Goal: Task Accomplishment & Management: Complete application form

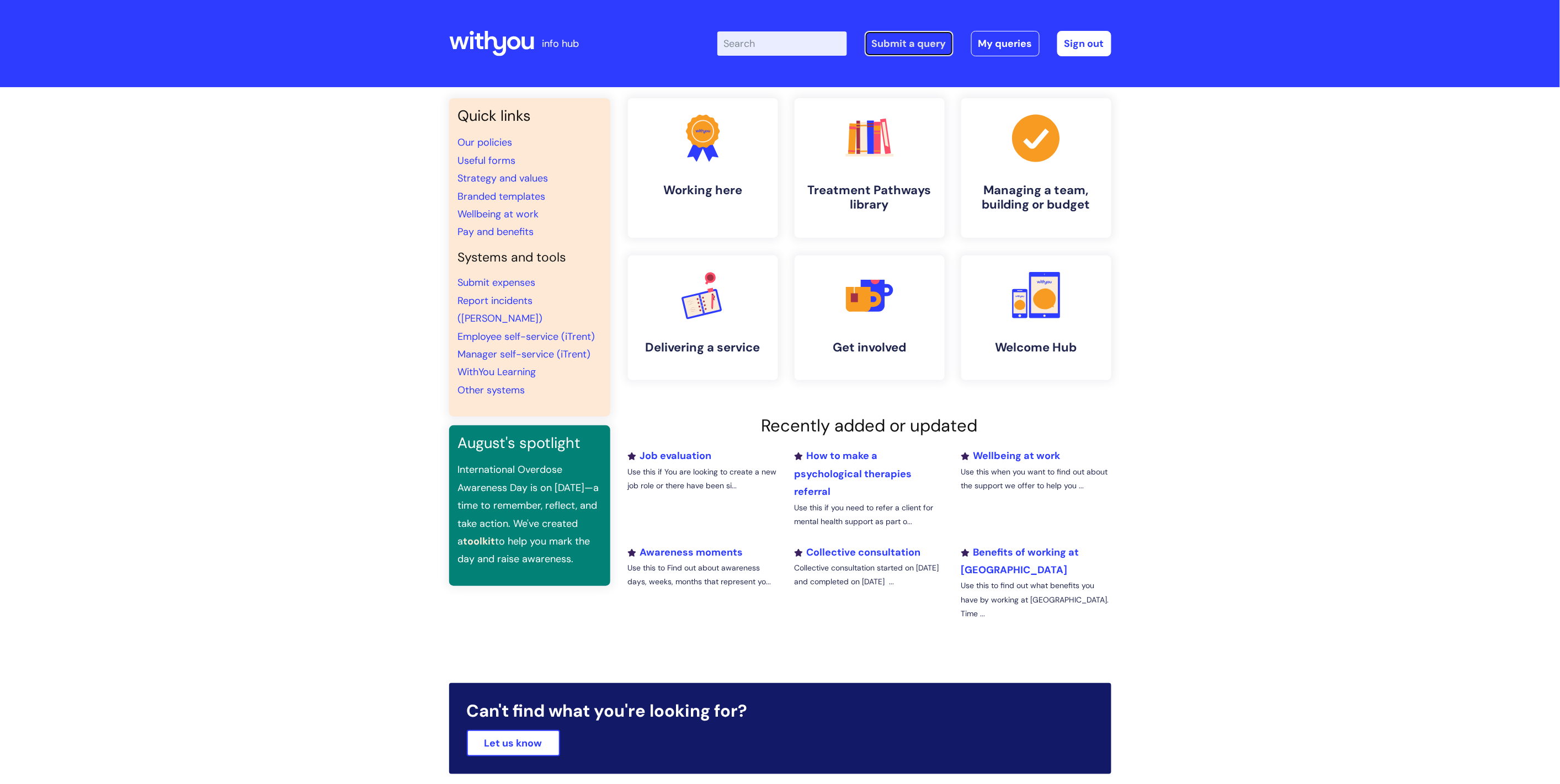
click at [889, 45] on link "Submit a query" at bounding box center [908, 43] width 89 height 25
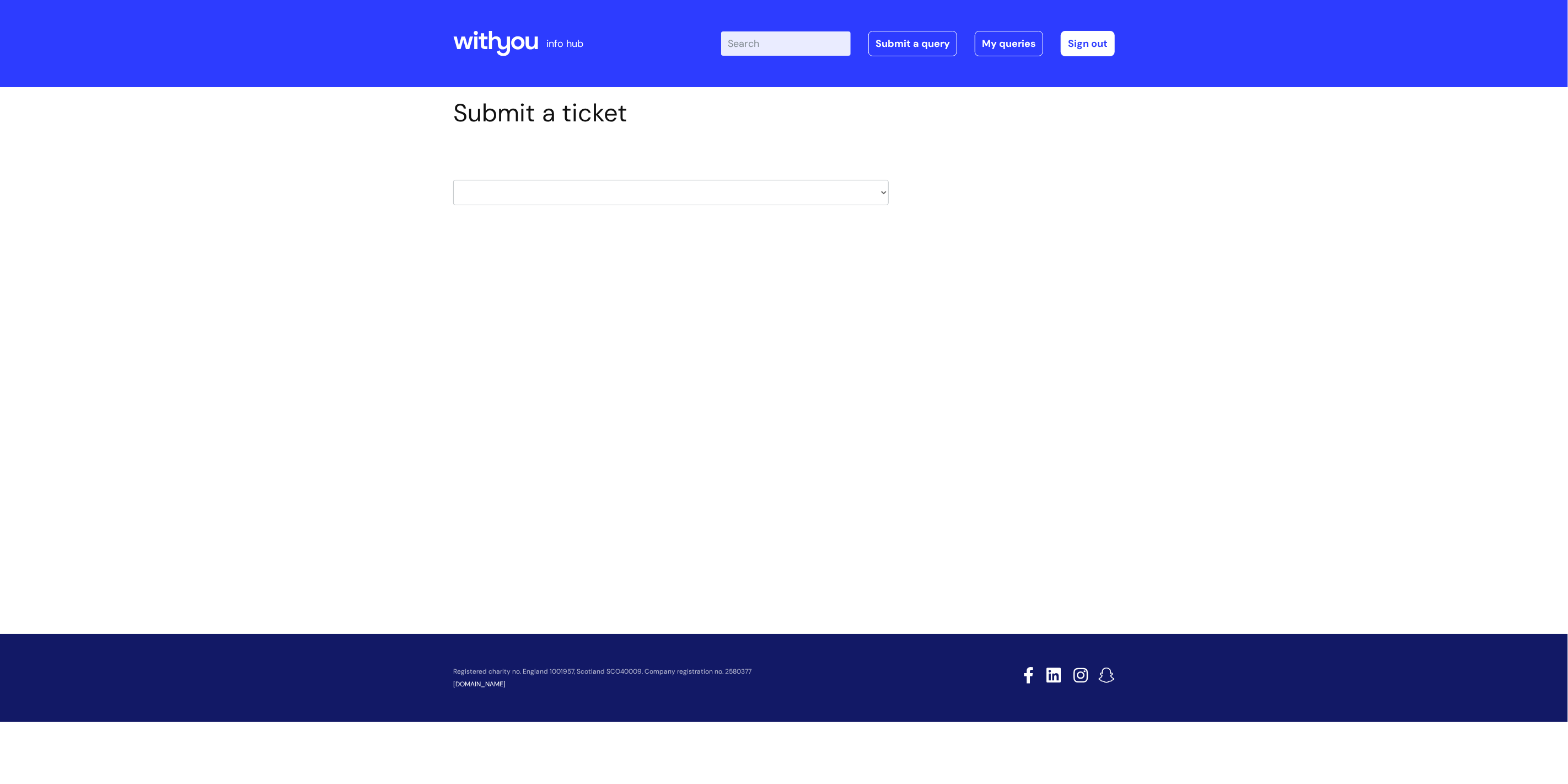
click at [835, 209] on div "HR / People IT and Support Clinical Drug Alerts Finance Accounts Data Support T…" at bounding box center [671, 179] width 436 height 85
click at [837, 194] on select "HR / People IT and Support Clinical Drug Alerts Finance Accounts Data Support T…" at bounding box center [671, 192] width 436 height 25
select select "it_and_support"
click at [453, 180] on select "HR / People IT and Support Clinical Drug Alerts Finance Accounts Data Support T…" at bounding box center [671, 192] width 436 height 25
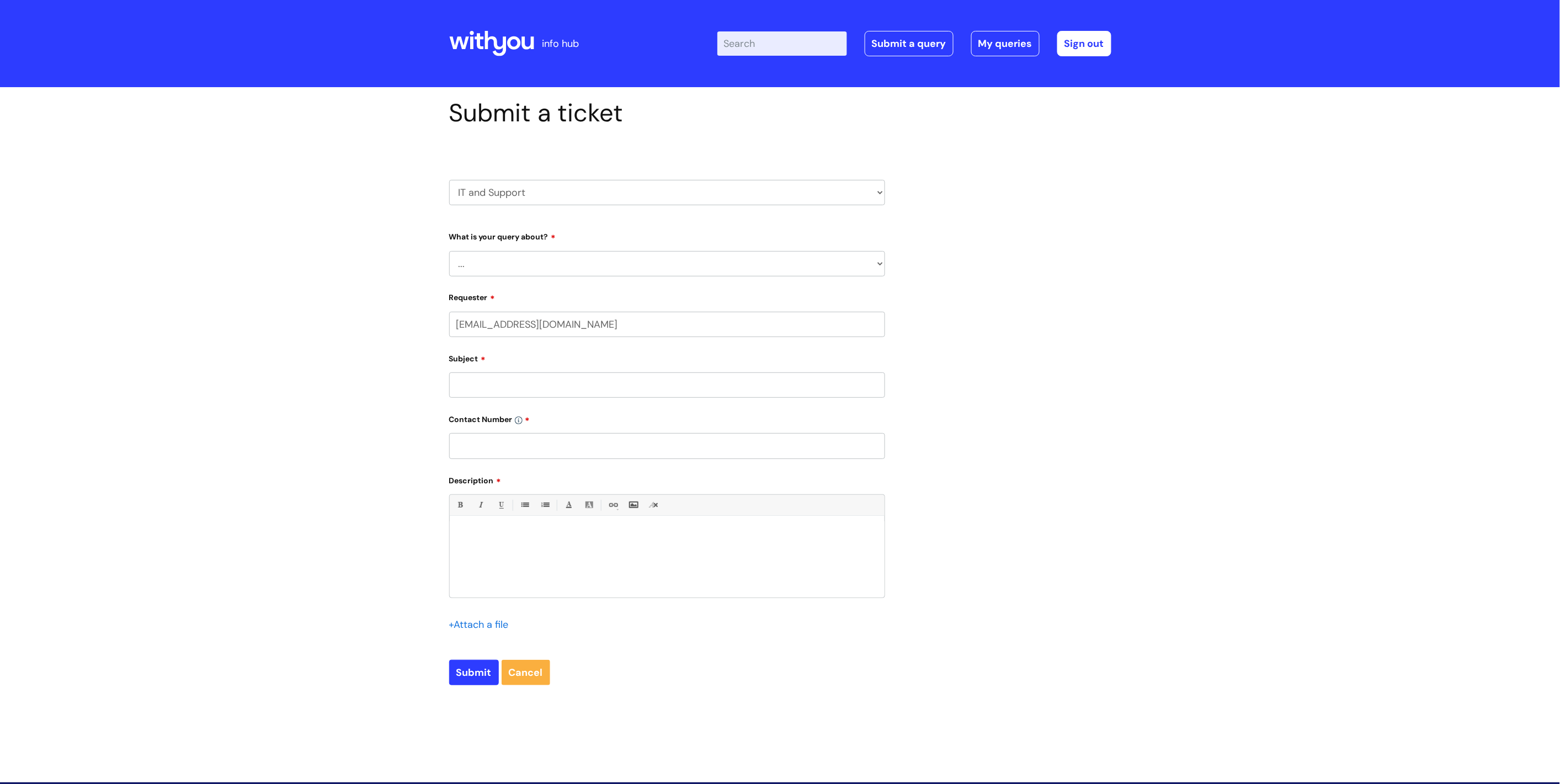
click at [565, 257] on select "... Mobile Phone Reset & MFA Accounts, Starters and Leavers IT Hardware issue I…" at bounding box center [667, 263] width 436 height 25
select select "System/software"
click at [449, 251] on select "... Mobile Phone Reset & MFA Accounts, Starters and Leavers IT Hardware issue I…" at bounding box center [667, 263] width 436 height 25
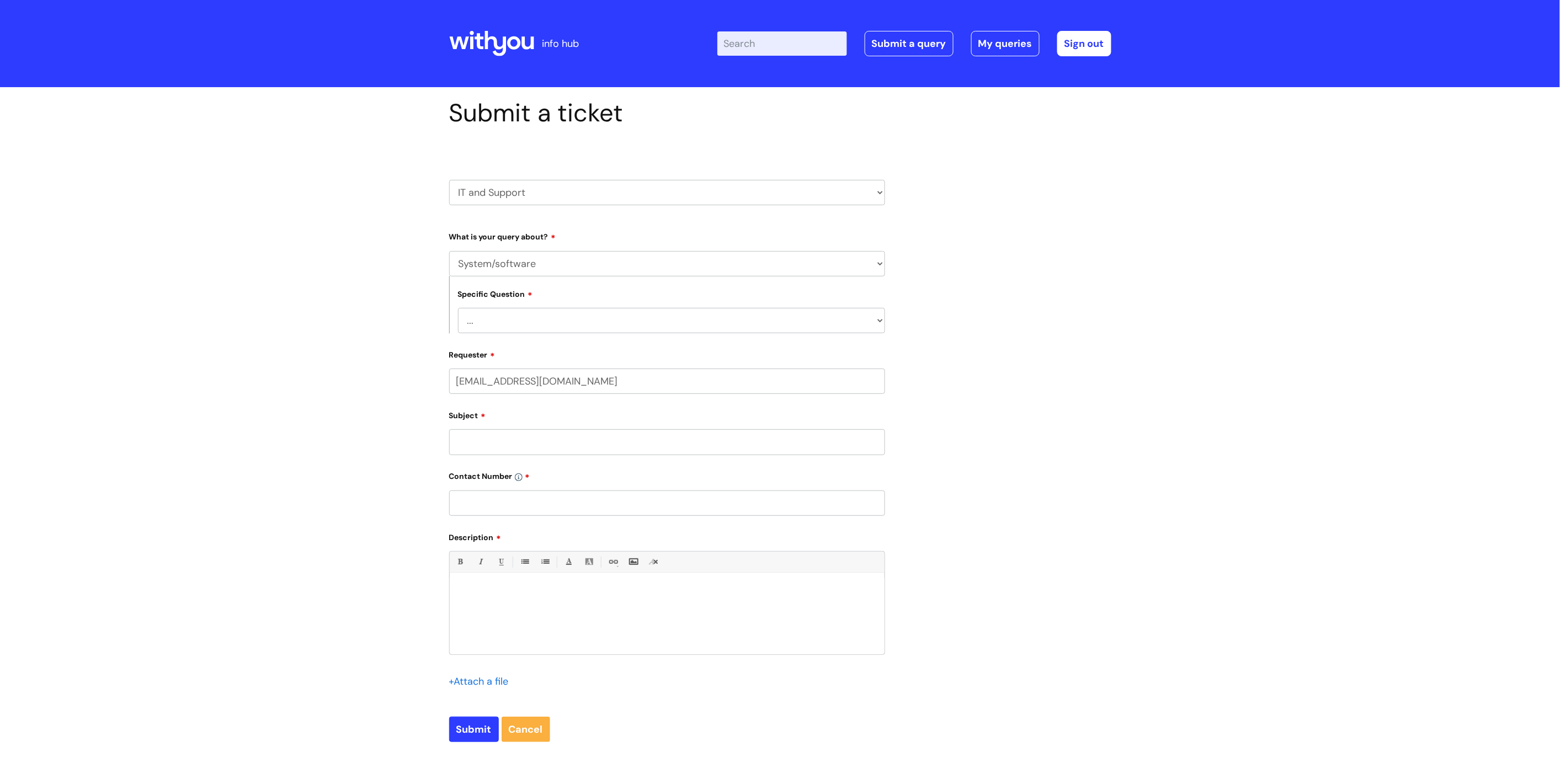
click at [557, 330] on select "... Halo PCMIS Iaptus NHS Email CJSM Email Mitel Another System Google (Workspa…" at bounding box center [671, 321] width 427 height 25
select select "Microsoft (inc Azure)"
click at [458, 308] on select "... Halo PCMIS Iaptus NHS Email CJSM Email Mitel Another System Google (Workspa…" at bounding box center [671, 321] width 427 height 25
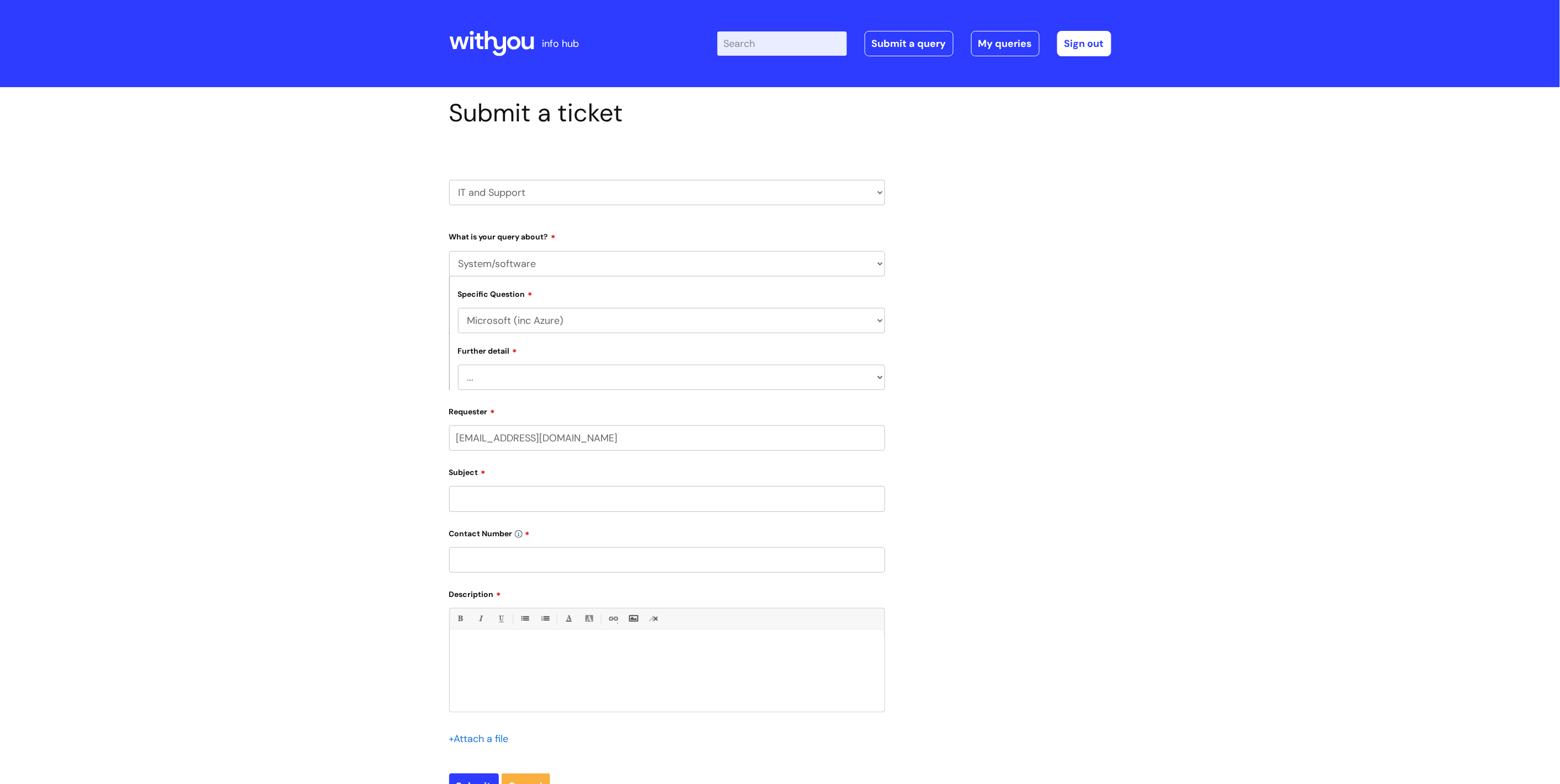
click at [567, 365] on select "... I’d like to add/remove user(s) to an Azure Group (Miro, [DATE], Salesforce,…" at bounding box center [671, 377] width 427 height 25
select select "I’d like to add/remove user(s) to an Azure Group (Miro, [DATE], Salesforce, PCM…"
click at [458, 365] on select "... I’d like to add/remove user(s) to an Azure Group (Miro, [DATE], Salesforce,…" at bounding box center [671, 377] width 427 height 25
click at [542, 492] on input "Subject" at bounding box center [667, 499] width 436 height 25
type input "[DATE][DOMAIN_NAME] - [PERSON_NAME]"
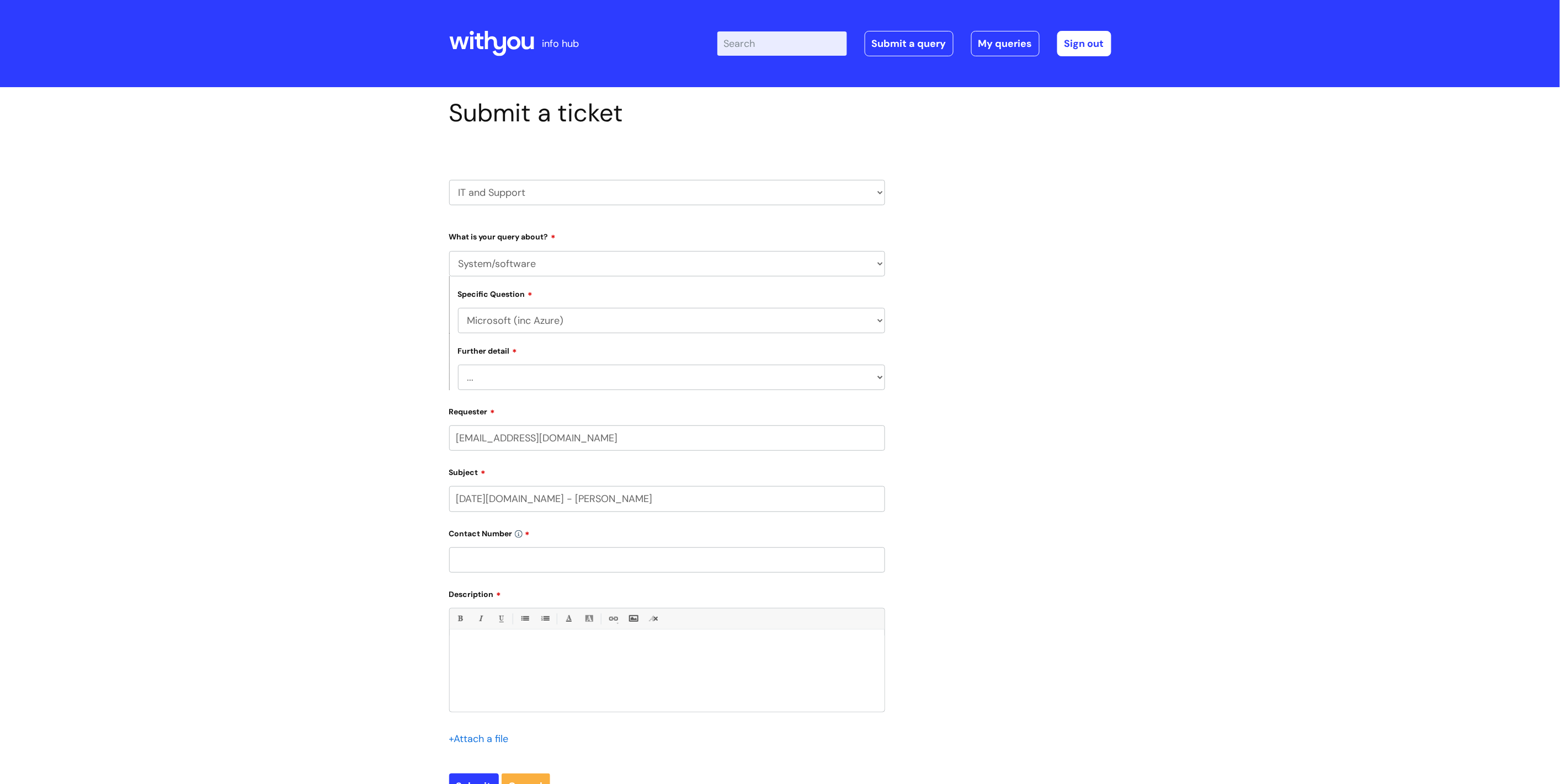
scroll to position [203, 0]
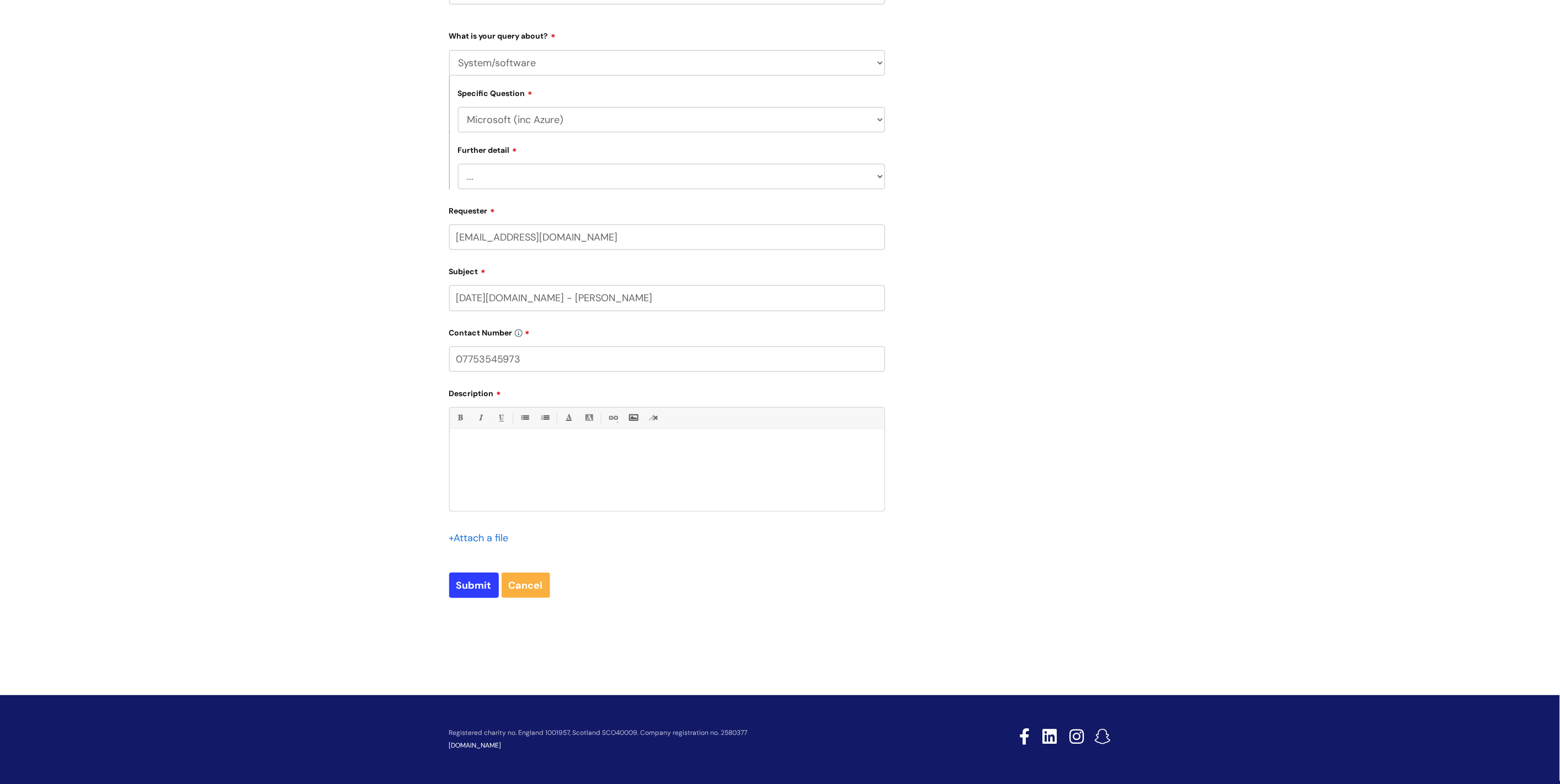
type input "07753545973"
click at [798, 475] on div at bounding box center [667, 472] width 435 height 76
click at [665, 481] on span "please" at bounding box center [669, 485] width 26 height 9
click at [781, 482] on span "but" at bounding box center [787, 485] width 12 height 9
click at [791, 484] on span "she" at bounding box center [795, 485] width 16 height 9
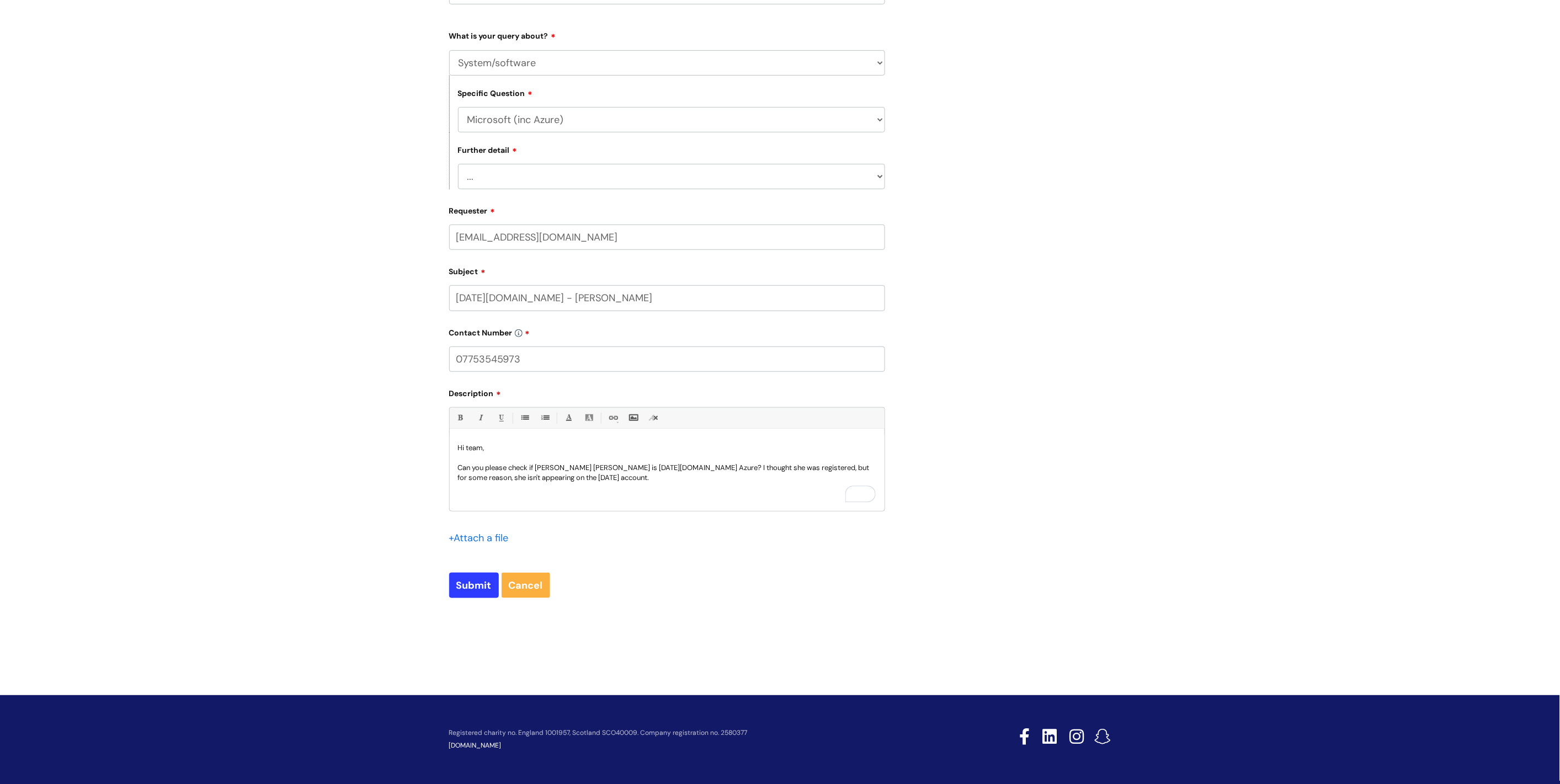
click at [633, 477] on p "Can you please check if [PERSON_NAME] [PERSON_NAME] is [DATE][DOMAIN_NAME] Azur…" at bounding box center [667, 472] width 418 height 20
click at [649, 488] on div "Hi team, Can you please check if [PERSON_NAME] [PERSON_NAME] is [DATE][DOMAIN_N…" at bounding box center [667, 472] width 435 height 76
click at [699, 475] on p "Can you please check if [PERSON_NAME] [PERSON_NAME] is [DATE][DOMAIN_NAME] Azur…" at bounding box center [667, 472] width 418 height 20
click at [620, 490] on span "not" at bounding box center [620, 495] width 12 height 9
click at [460, 590] on input "Submit" at bounding box center [474, 585] width 49 height 25
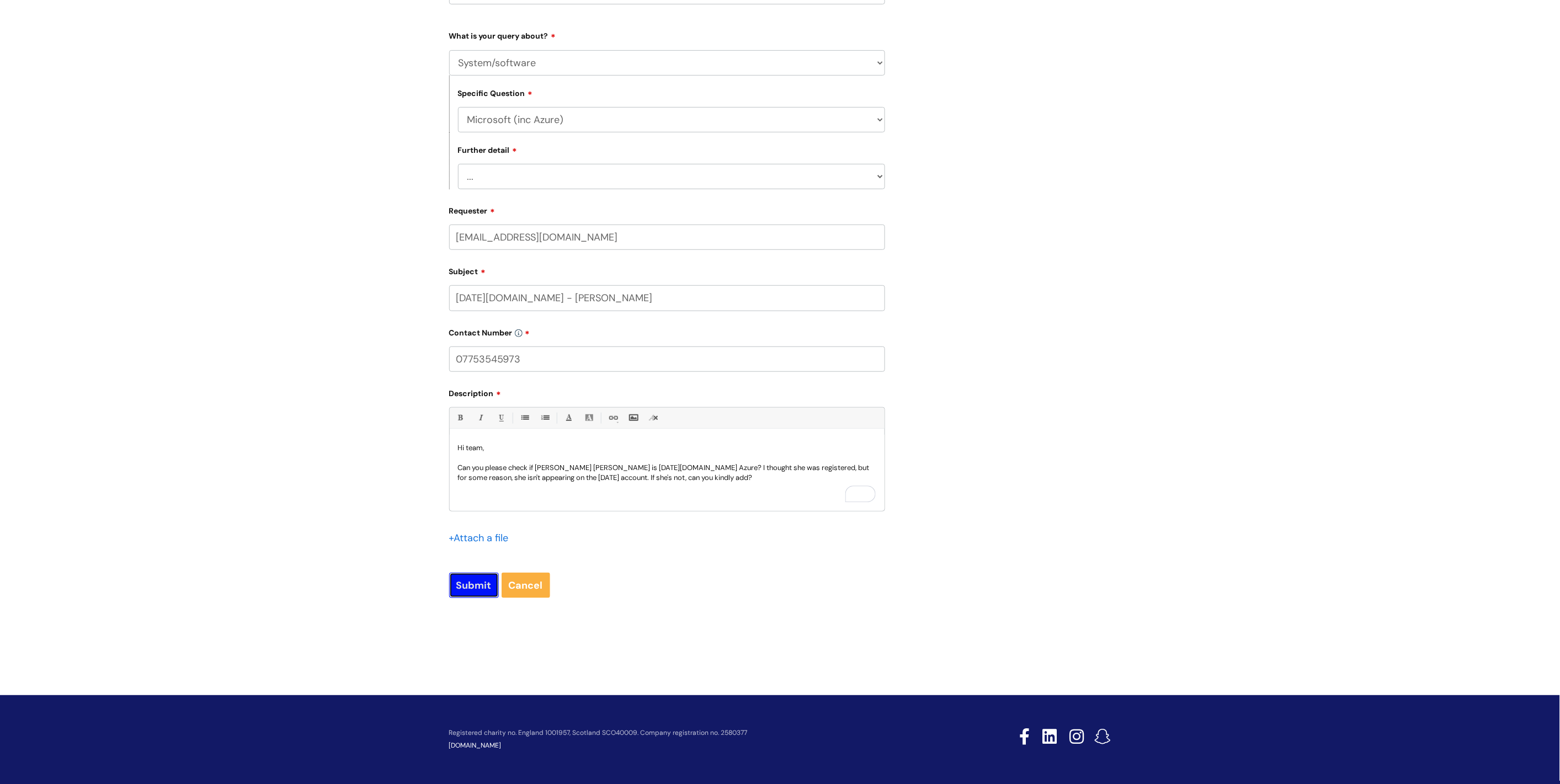
type input "Please Wait..."
